Goal: Use online tool/utility: Utilize a website feature to perform a specific function

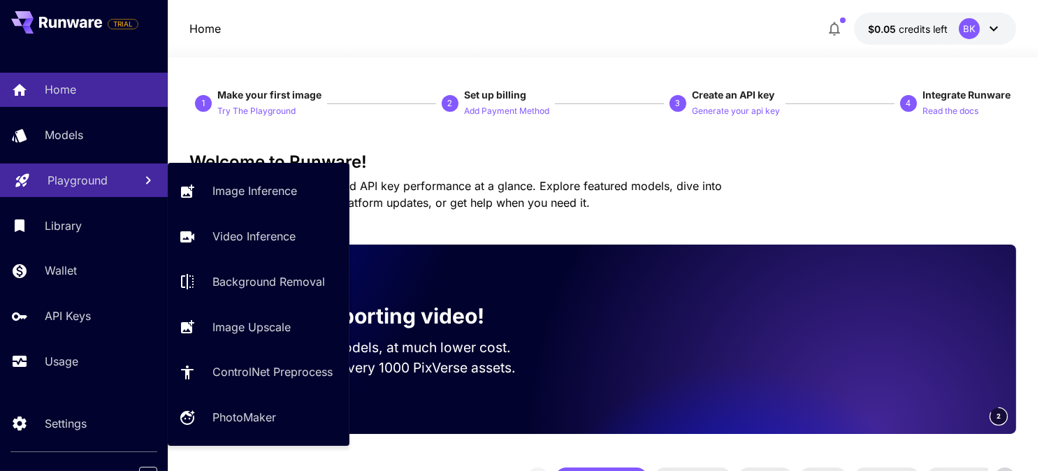
drag, startPoint x: 262, startPoint y: 0, endPoint x: 71, endPoint y: 182, distance: 264.4
click at [71, 182] on p "Playground" at bounding box center [78, 180] width 60 height 17
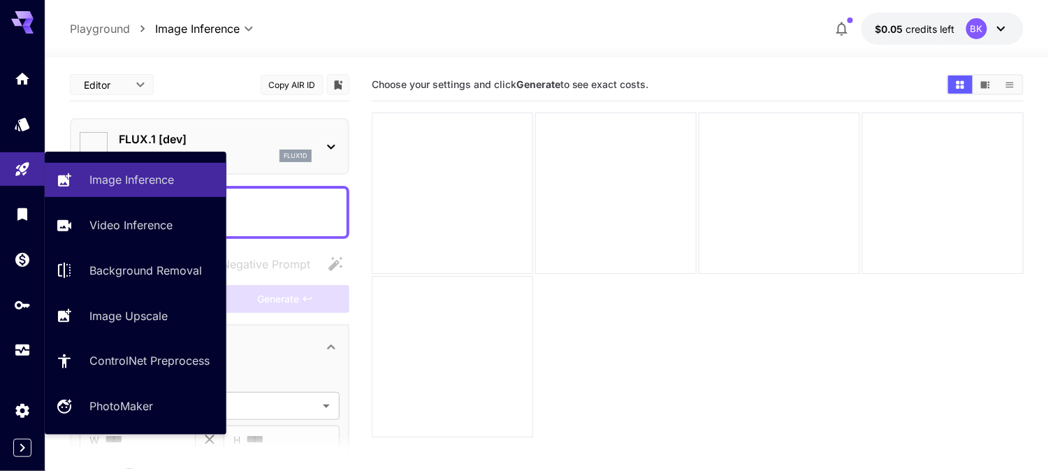
type input "**********"
click at [170, 193] on link "Image Inference" at bounding box center [136, 180] width 182 height 34
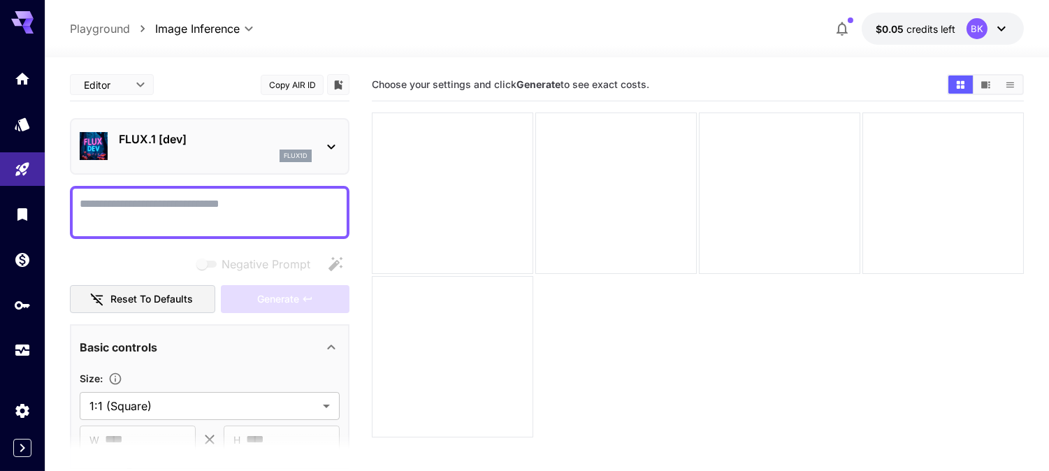
click at [200, 205] on textarea "Negative Prompt" at bounding box center [210, 213] width 260 height 34
click at [242, 198] on textarea "Negative Prompt" at bounding box center [210, 213] width 260 height 34
paste textarea "**********"
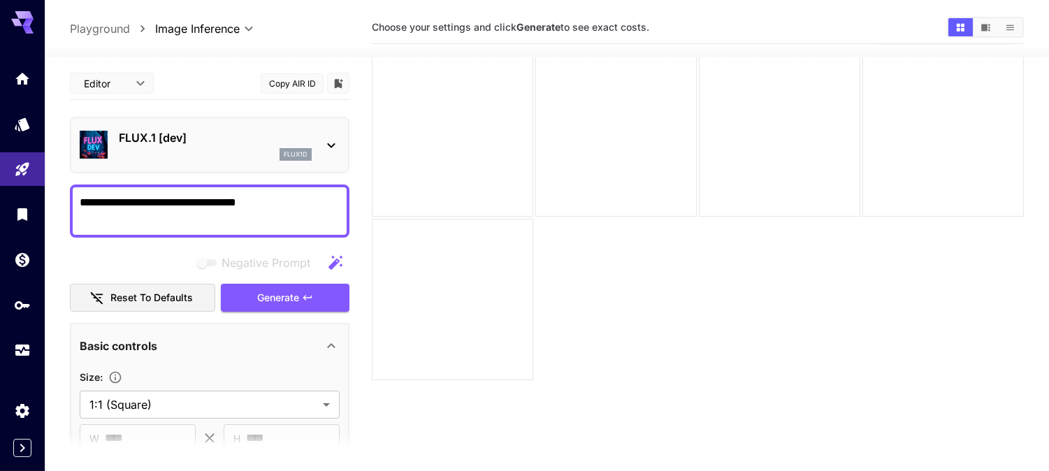
scroll to position [110, 0]
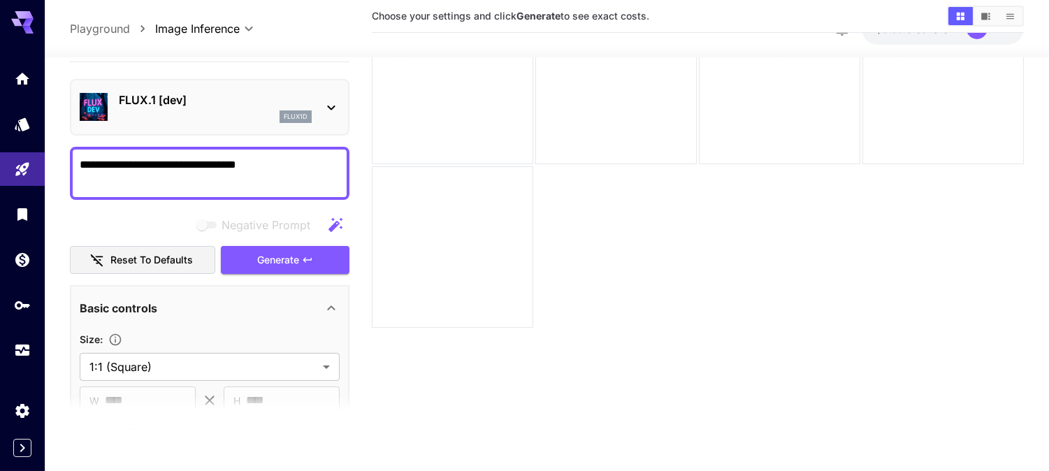
type textarea "**********"
click at [214, 395] on section at bounding box center [209, 412] width 279 height 35
click at [226, 291] on div "Basic controls" at bounding box center [210, 308] width 260 height 34
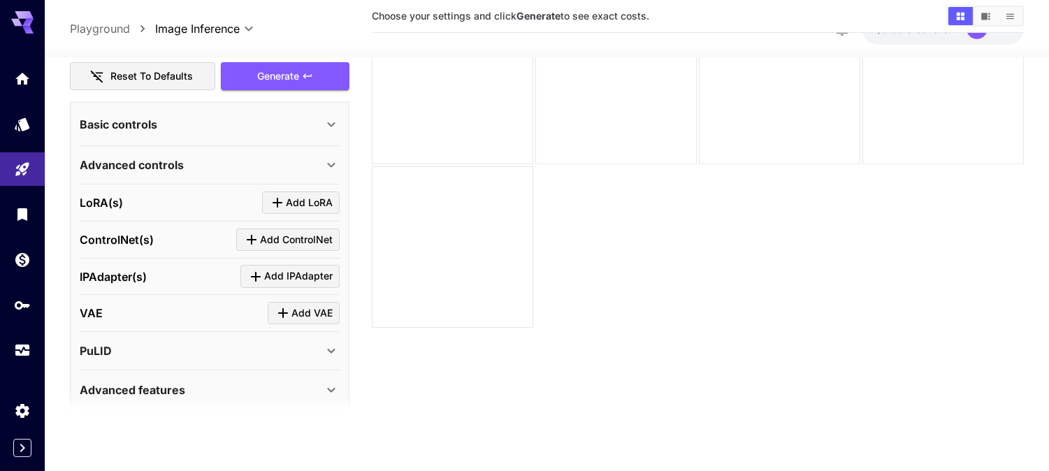
scroll to position [186, 0]
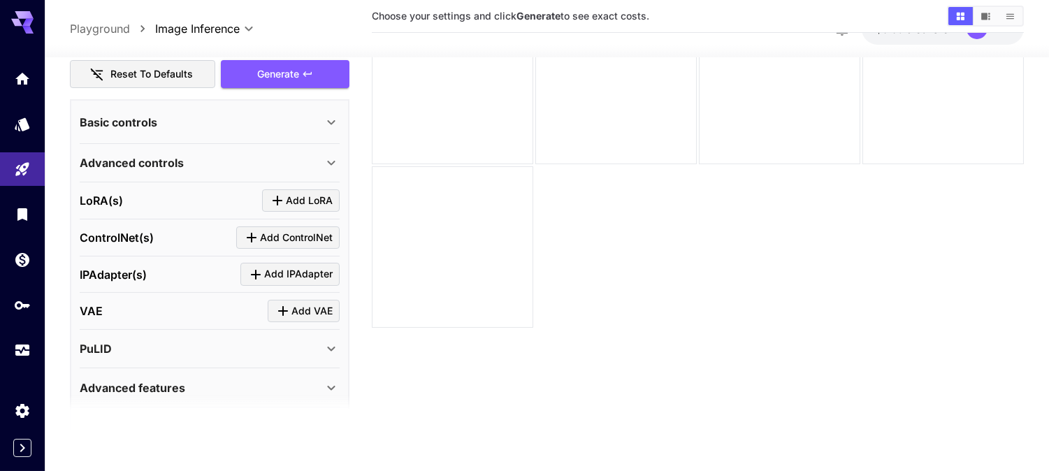
click at [215, 157] on div "Advanced controls" at bounding box center [201, 162] width 243 height 17
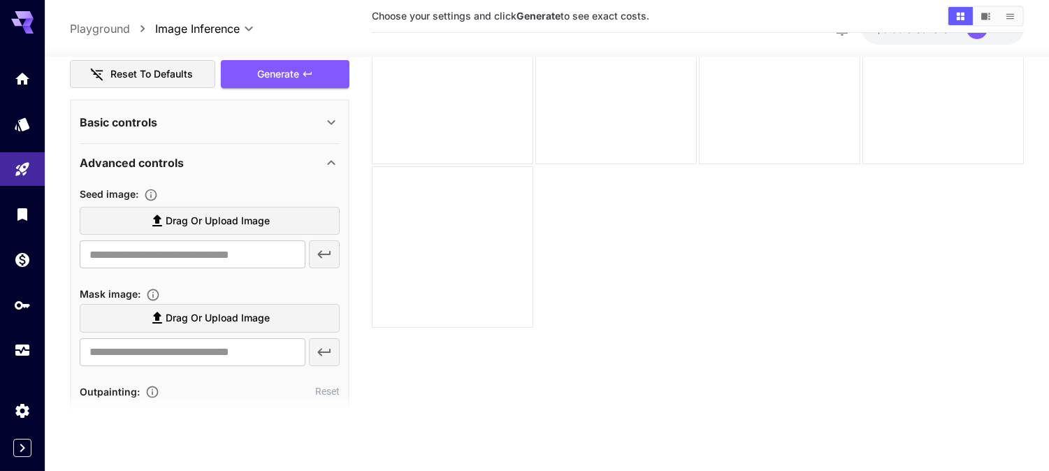
click at [238, 121] on div "Basic controls" at bounding box center [201, 122] width 243 height 17
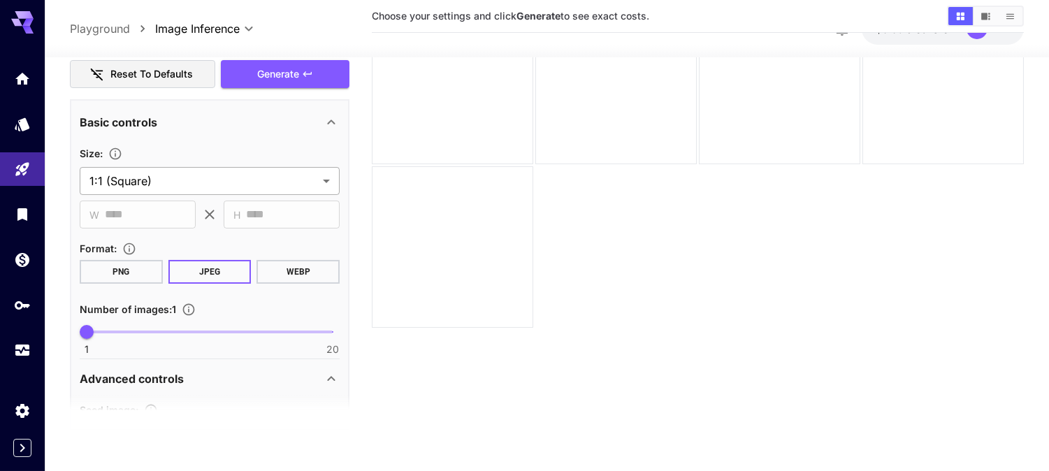
click at [182, 168] on body "**********" at bounding box center [524, 180] width 1049 height 581
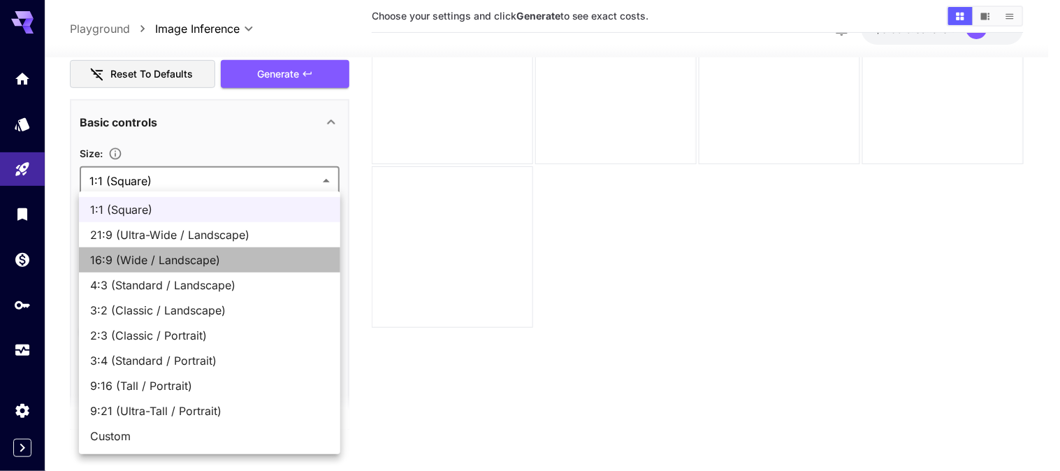
click at [179, 260] on span "16:9 (Wide / Landscape)" at bounding box center [209, 260] width 239 height 17
type input "**********"
type input "****"
type input "***"
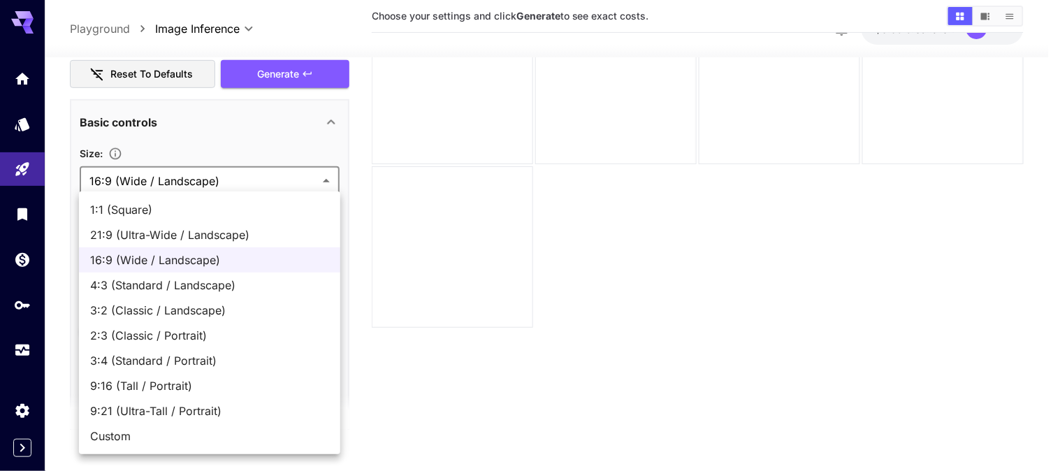
click at [302, 136] on div at bounding box center [530, 235] width 1060 height 471
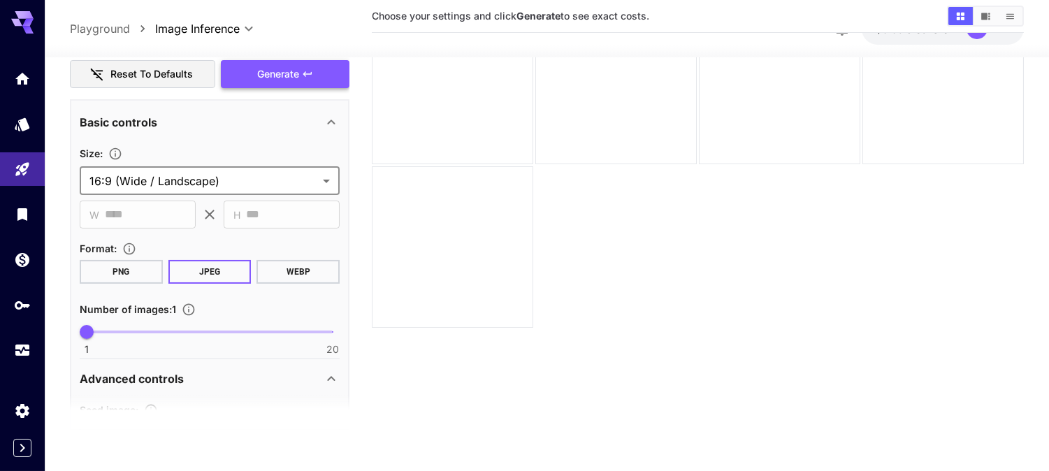
click at [311, 71] on icon "button" at bounding box center [307, 73] width 8 height 5
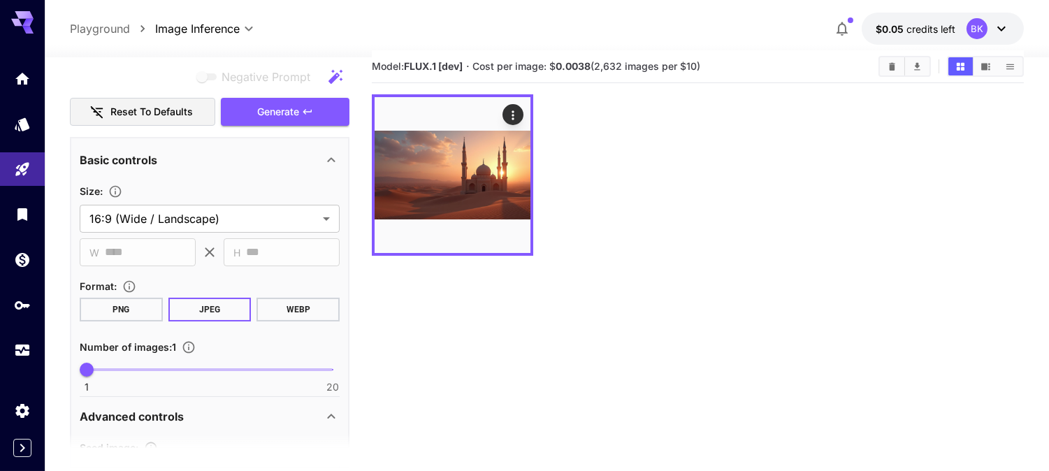
scroll to position [16, 0]
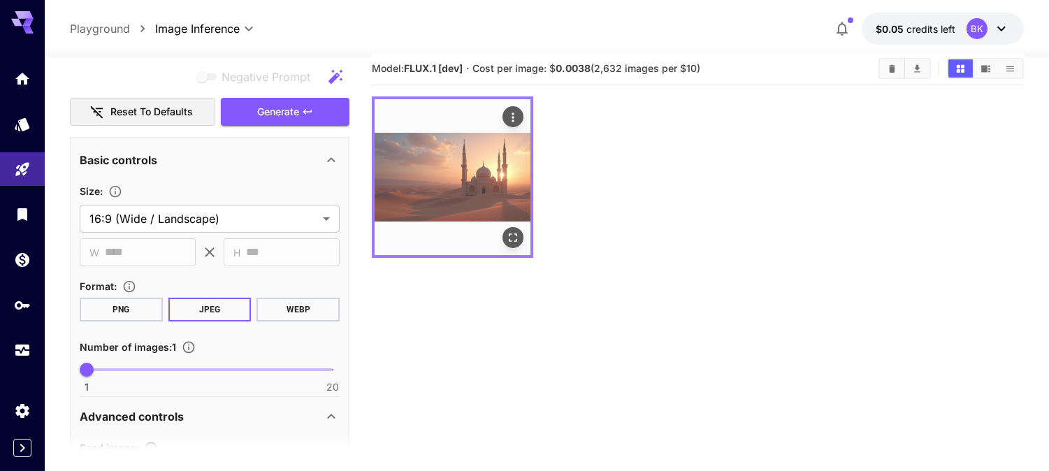
click at [455, 194] on img at bounding box center [453, 177] width 156 height 156
click at [516, 116] on icon "Actions" at bounding box center [513, 117] width 14 height 14
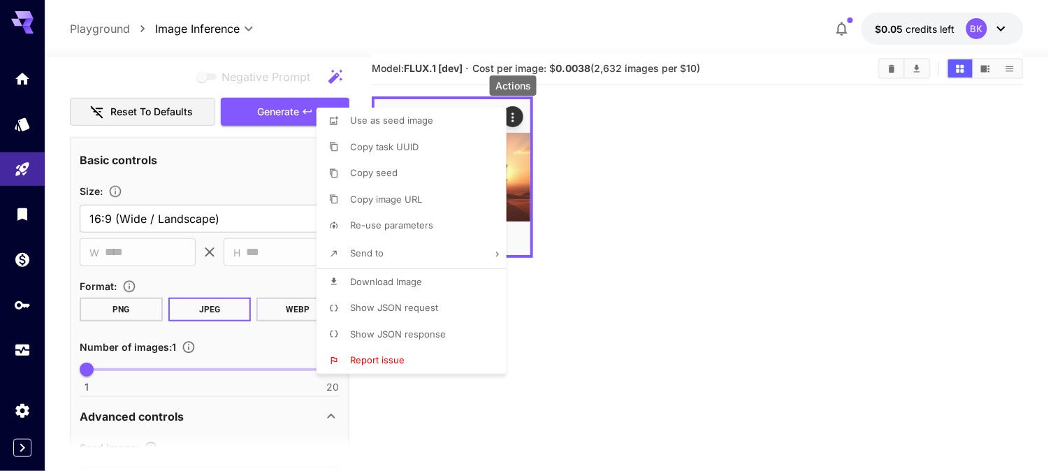
click at [762, 193] on div at bounding box center [530, 235] width 1060 height 471
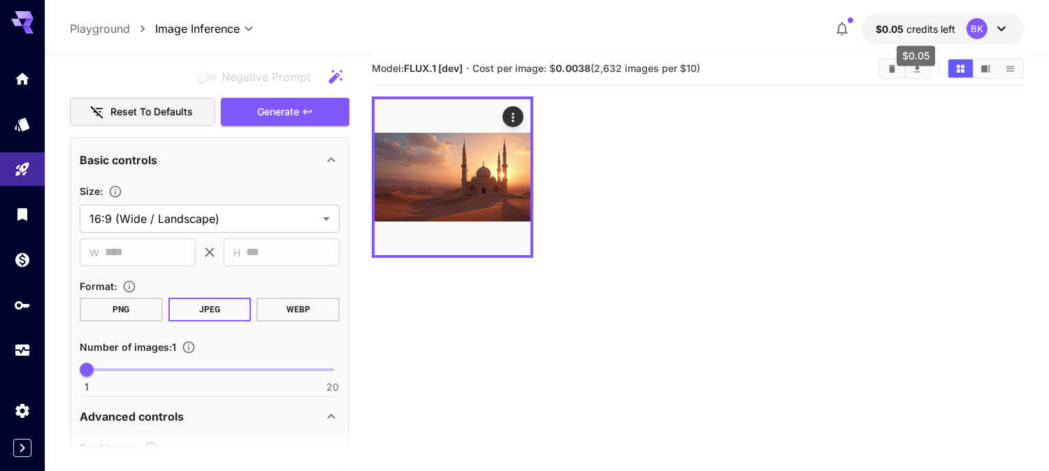
click at [909, 32] on span "credits left" at bounding box center [930, 29] width 49 height 12
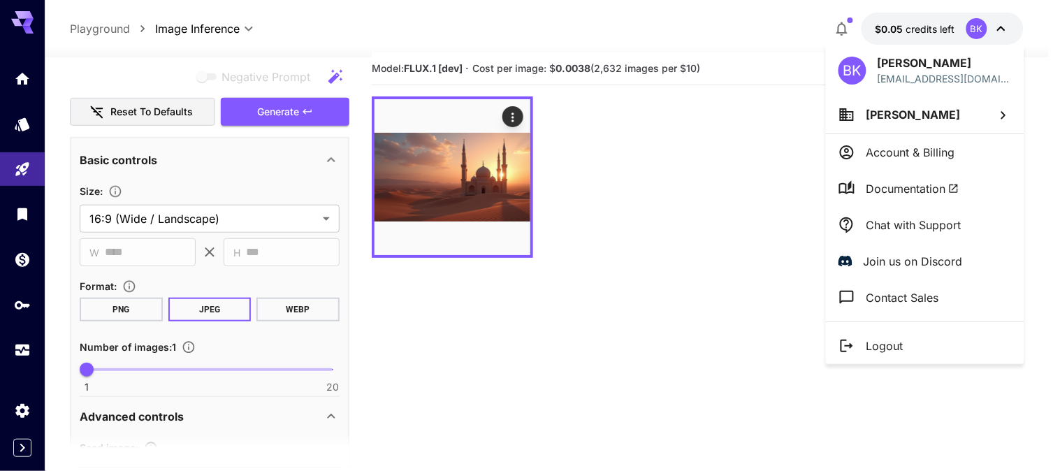
click at [644, 198] on div at bounding box center [530, 235] width 1060 height 471
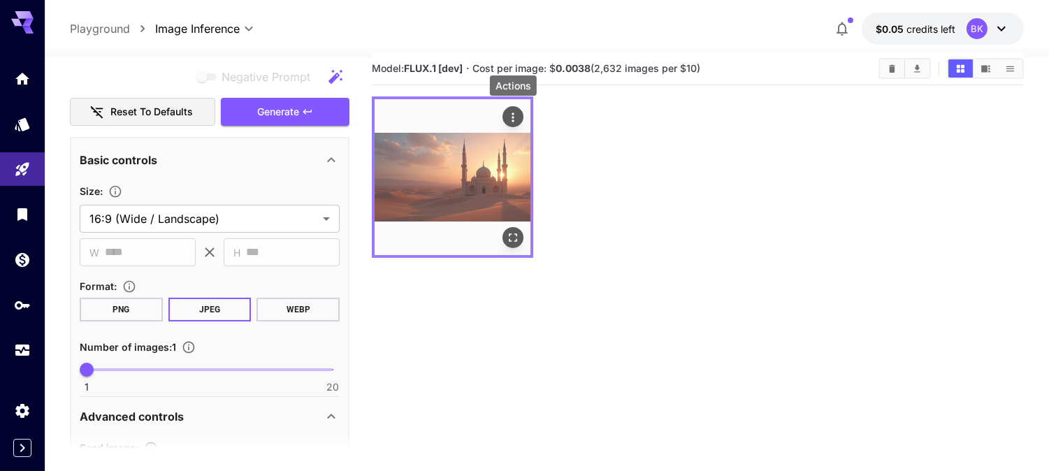
click at [511, 106] on button "Actions" at bounding box center [512, 116] width 21 height 21
click at [511, 112] on icon "Actions" at bounding box center [513, 117] width 14 height 14
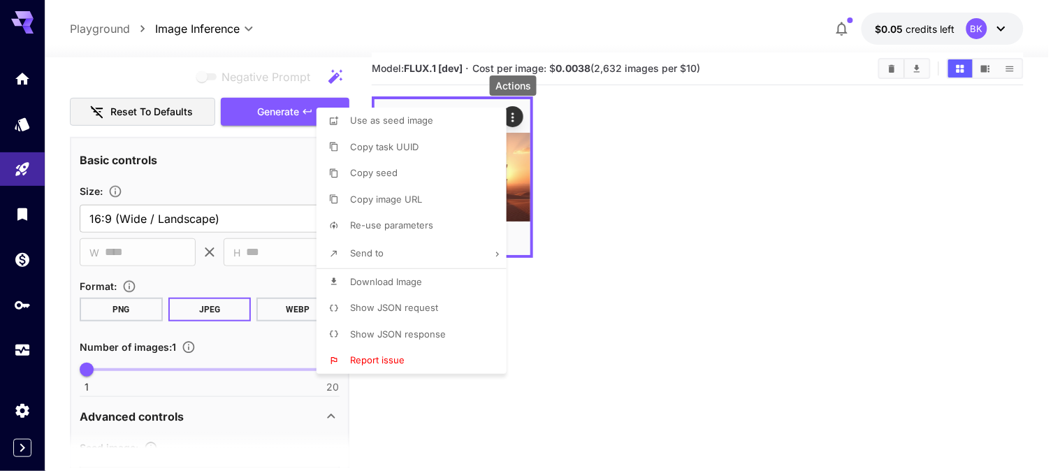
drag, startPoint x: 743, startPoint y: 161, endPoint x: 697, endPoint y: 152, distance: 47.7
click at [744, 162] on div at bounding box center [530, 235] width 1060 height 471
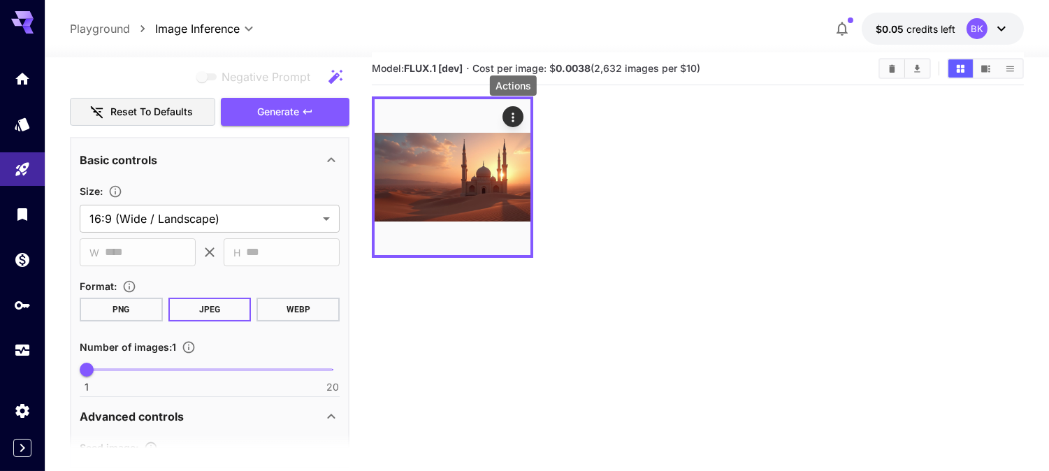
click at [19, 24] on icon at bounding box center [22, 18] width 22 height 15
click at [13, 15] on icon at bounding box center [22, 22] width 22 height 22
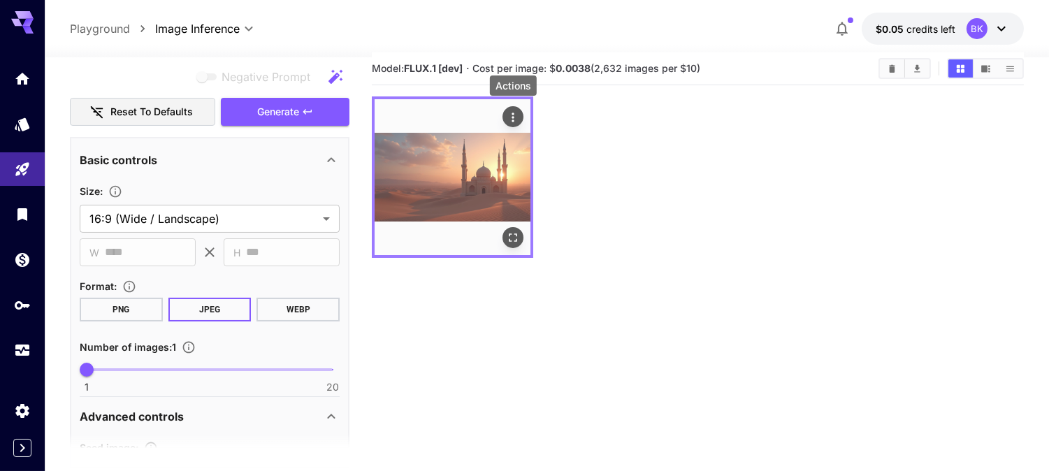
click at [520, 110] on icon "Actions" at bounding box center [513, 117] width 14 height 14
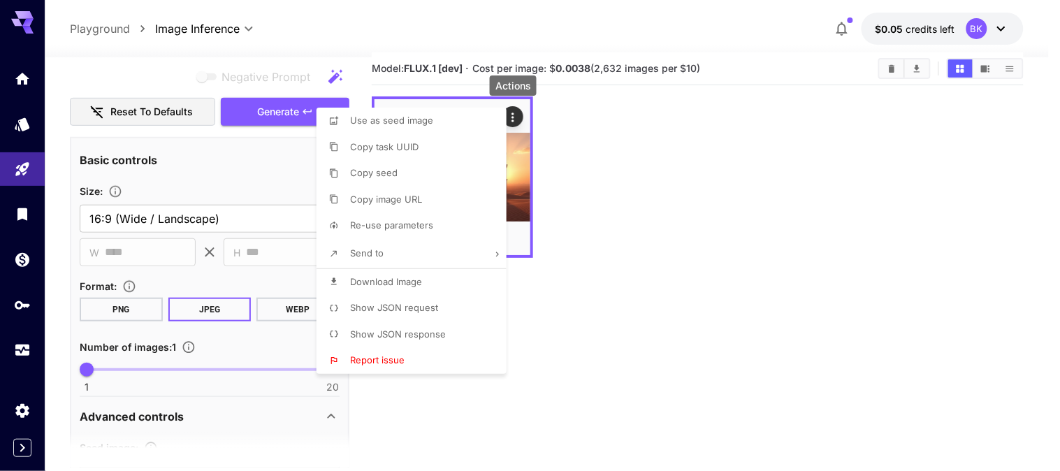
click at [685, 136] on div at bounding box center [530, 235] width 1060 height 471
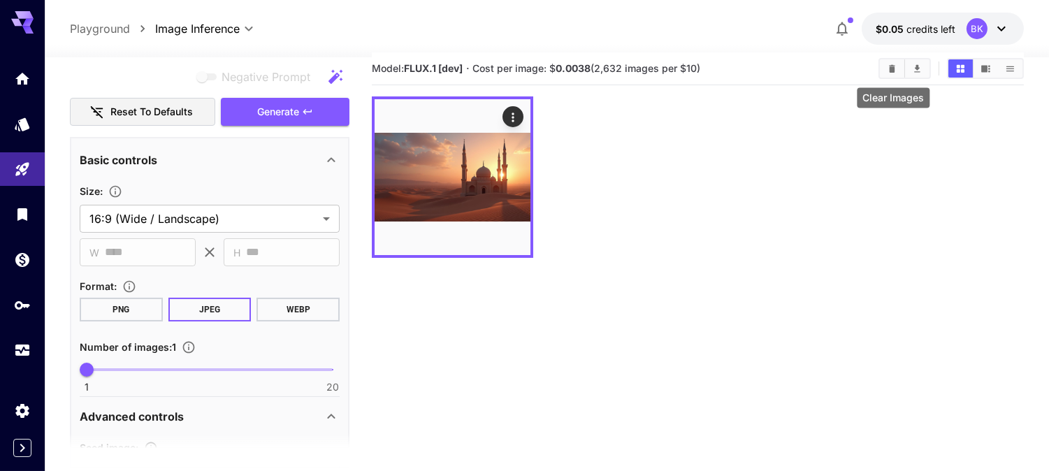
click at [900, 75] on button "Clear Images" at bounding box center [892, 68] width 24 height 18
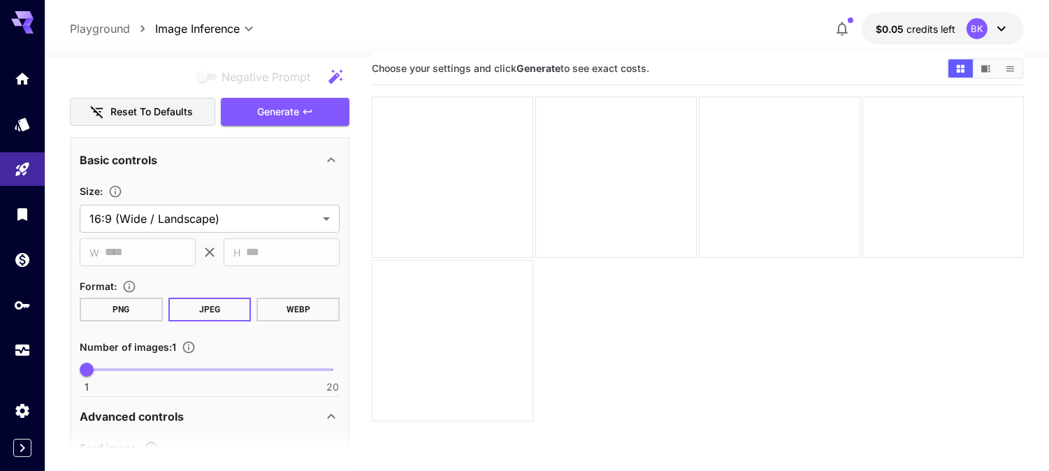
click at [12, 22] on icon at bounding box center [22, 22] width 22 height 22
click at [19, 68] on icon "Home" at bounding box center [23, 74] width 17 height 17
